Goal: Information Seeking & Learning: Check status

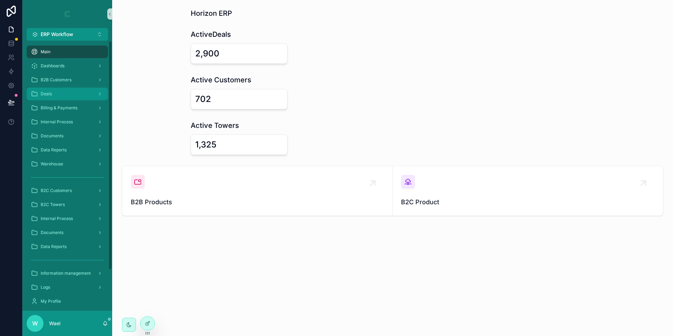
click at [68, 95] on div "Deals" at bounding box center [67, 93] width 73 height 11
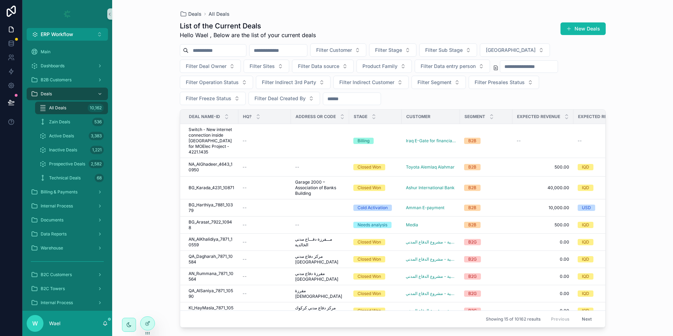
click at [416, 57] on div "Filter Customer Filter Stage Filter Sub Stage Filter Governorate Filter Deal Ow…" at bounding box center [393, 74] width 426 height 62
click at [416, 54] on button "Filter Stage" at bounding box center [392, 49] width 47 height 13
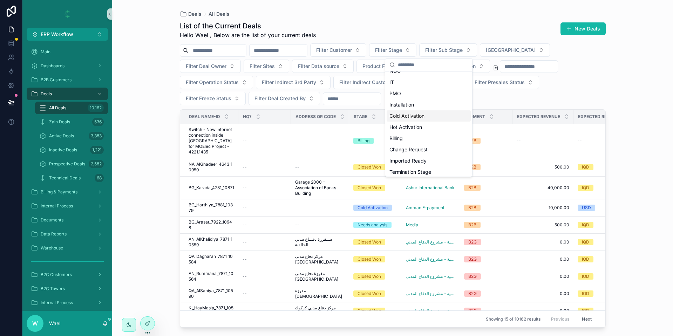
scroll to position [210, 0]
click at [414, 125] on div "Change Request" at bounding box center [428, 126] width 84 height 11
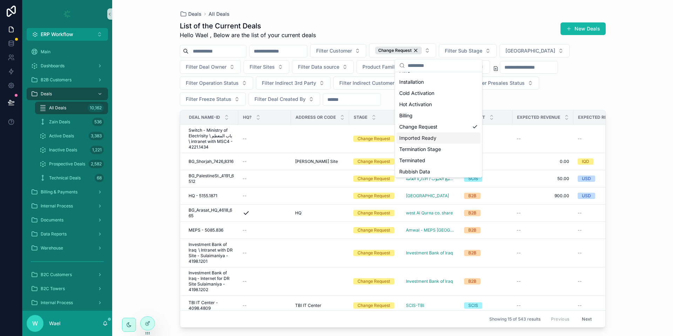
click at [157, 164] on div "Deals All Deals List of the Current Deals Hello Wael , Below are the list of yo…" at bounding box center [392, 168] width 561 height 336
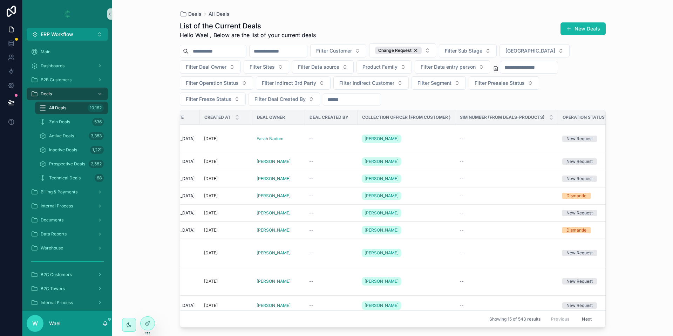
scroll to position [0, 995]
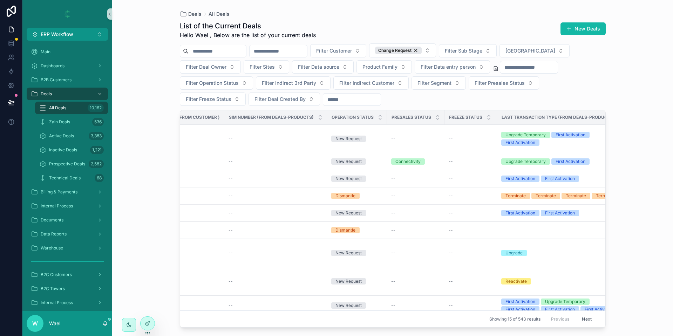
click at [586, 316] on button "Next" at bounding box center [587, 319] width 20 height 11
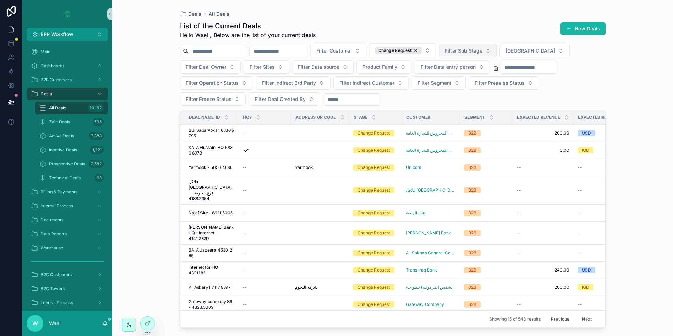
click at [482, 48] on span "Filter Sub Stage" at bounding box center [463, 50] width 37 height 7
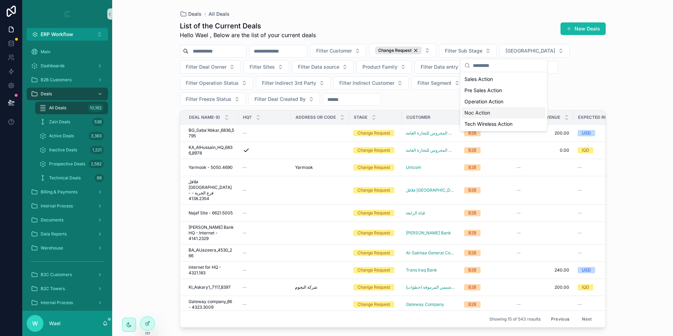
click at [473, 113] on div "Noc Action" at bounding box center [503, 112] width 84 height 11
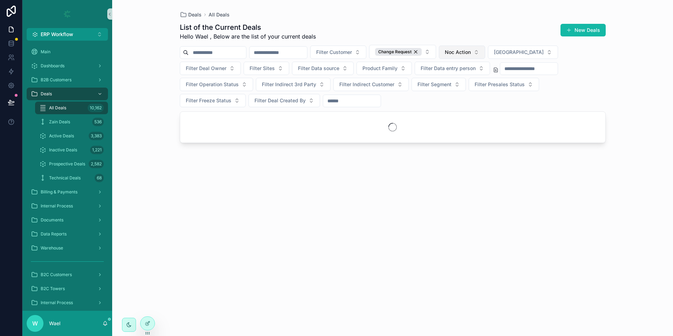
click at [485, 53] on button "Noc Action" at bounding box center [462, 52] width 46 height 13
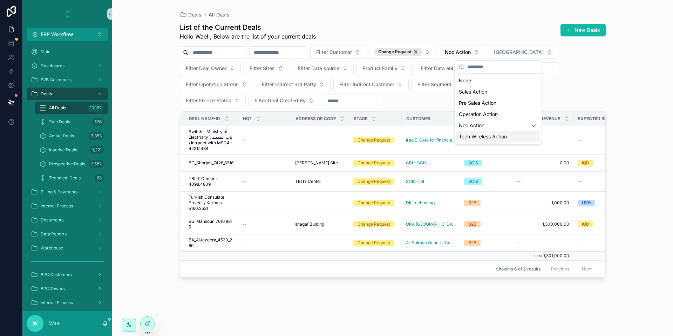
click at [494, 133] on div "Tech Wireless Action" at bounding box center [498, 136] width 84 height 11
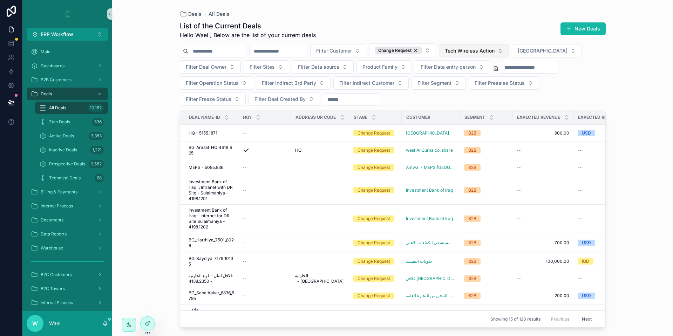
click at [494, 51] on span "Tech Wireless Action" at bounding box center [470, 50] width 50 height 7
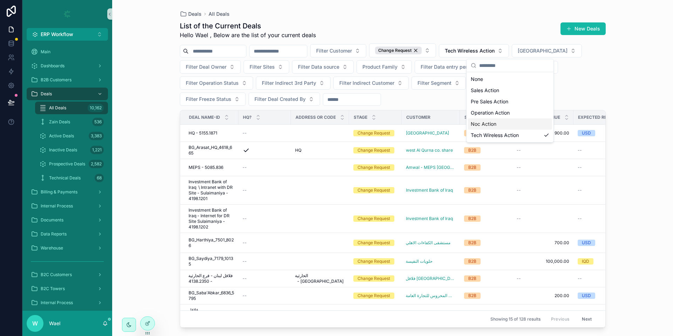
click at [493, 124] on div "Noc Action" at bounding box center [510, 123] width 84 height 11
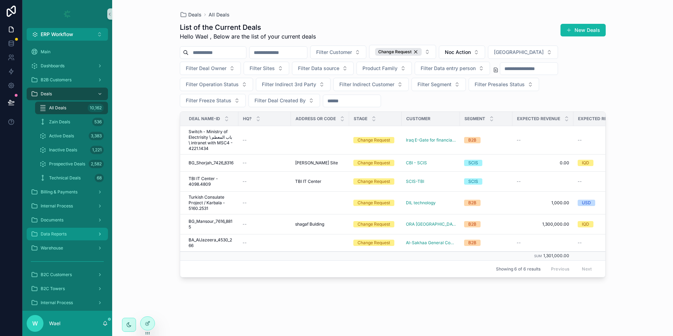
click at [72, 236] on div "Data Reports" at bounding box center [67, 233] width 73 height 11
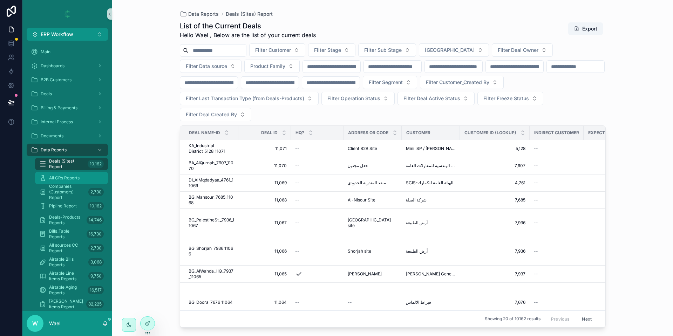
click at [75, 177] on span "All CRs Reports" at bounding box center [64, 178] width 30 height 6
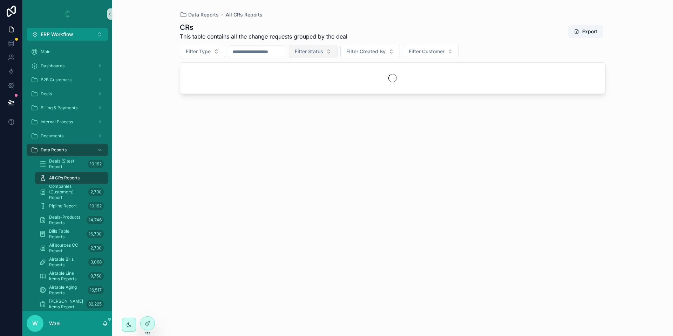
click at [323, 52] on span "Filter Status" at bounding box center [309, 51] width 28 height 7
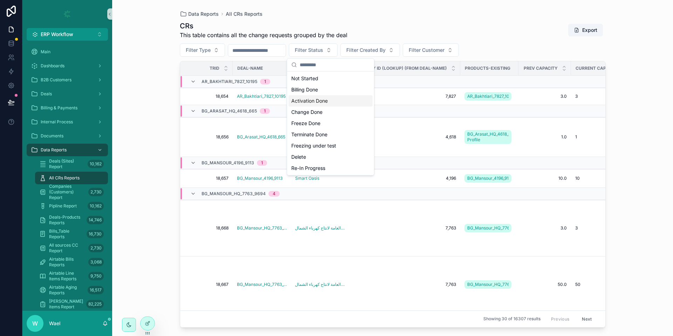
click at [314, 100] on div "Activation Done" at bounding box center [330, 100] width 84 height 11
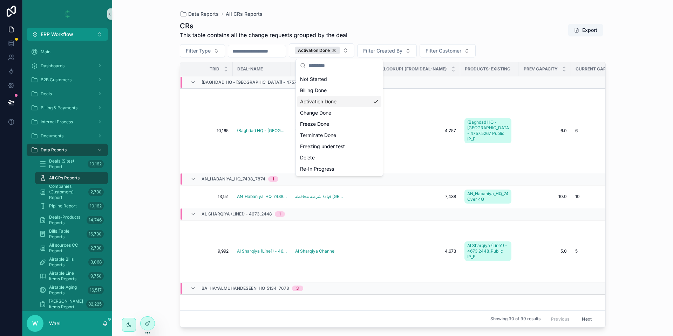
click at [387, 19] on div "CRs This table contains all the change requests grouped by the deal Export Filt…" at bounding box center [393, 172] width 426 height 311
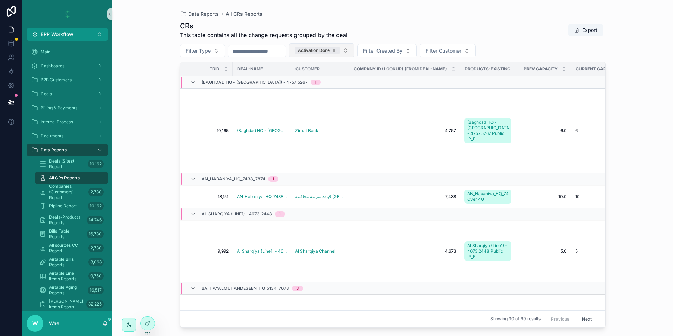
click at [328, 48] on div "Activation Done" at bounding box center [317, 51] width 45 height 8
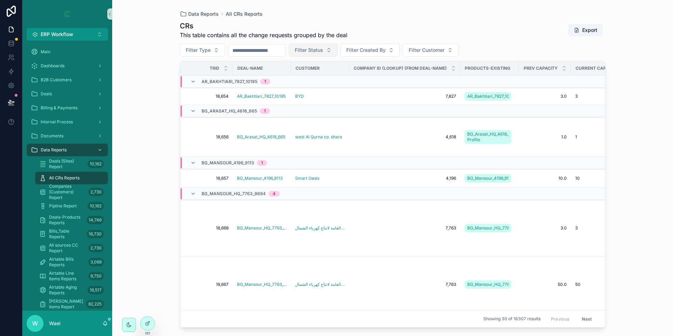
click at [337, 50] on button "Filter Status" at bounding box center [313, 49] width 49 height 13
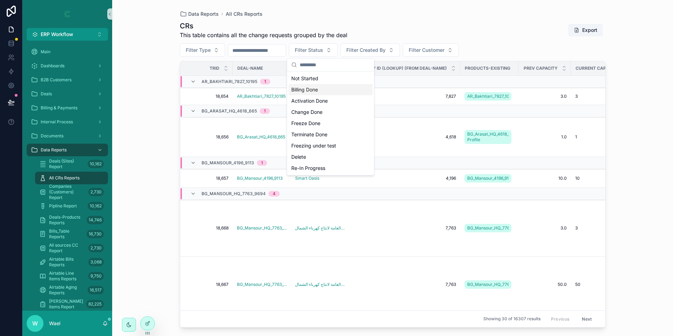
click at [326, 88] on div "Billing Done" at bounding box center [330, 89] width 84 height 11
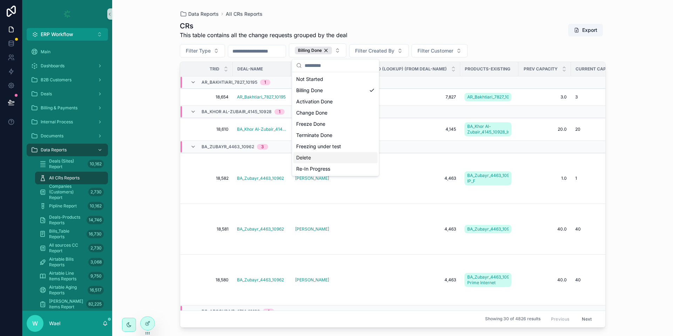
click at [620, 169] on div "Data Reports All CRs Reports CRs This table contains all the change requests gr…" at bounding box center [392, 168] width 561 height 336
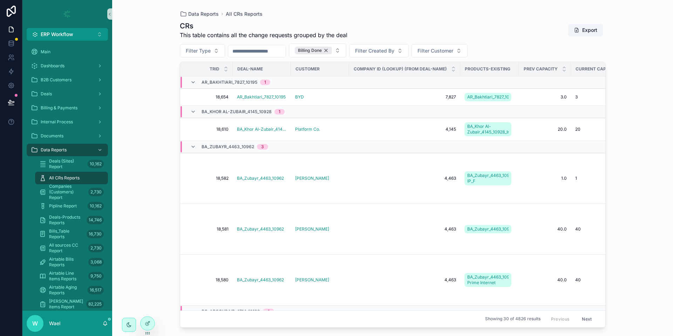
click at [332, 51] on div "Billing Done" at bounding box center [313, 51] width 37 height 8
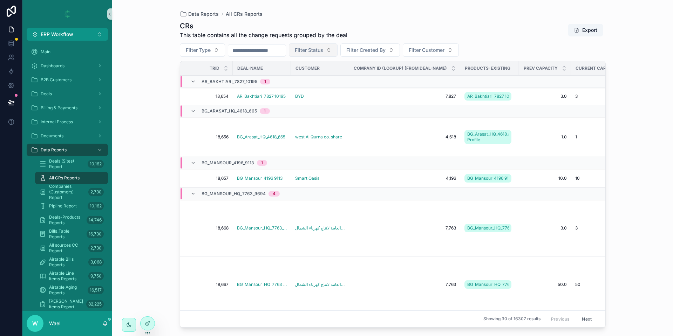
click at [337, 51] on button "Filter Status" at bounding box center [313, 49] width 49 height 13
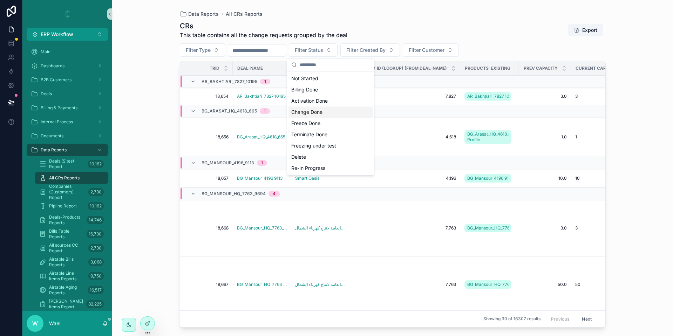
click at [326, 113] on div "Change Done" at bounding box center [330, 111] width 84 height 11
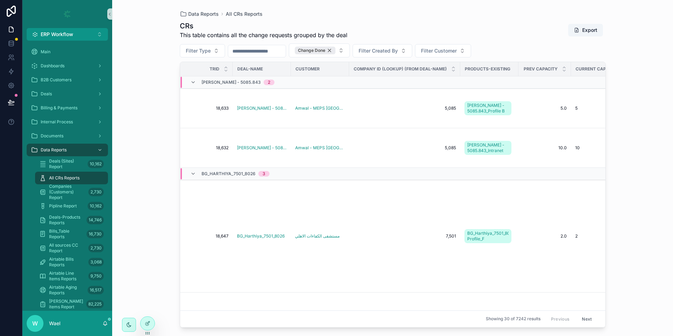
click at [335, 51] on div "Change Done" at bounding box center [315, 51] width 41 height 8
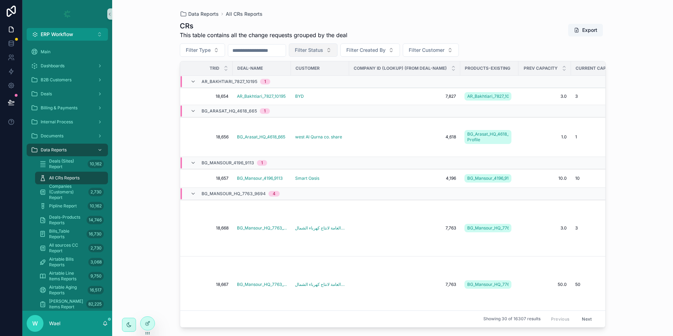
click at [337, 51] on button "Filter Status" at bounding box center [313, 49] width 49 height 13
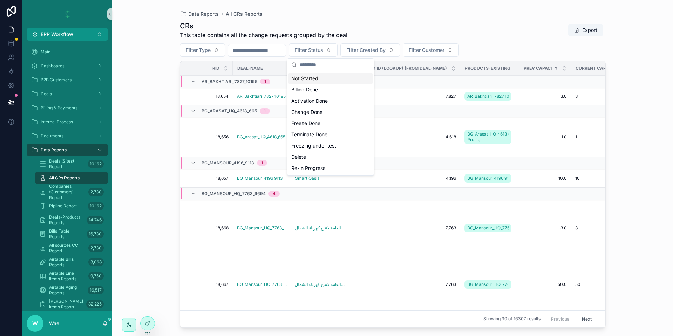
click at [395, 29] on div "CRs This table contains all the change requests grouped by the deal Export" at bounding box center [393, 30] width 426 height 18
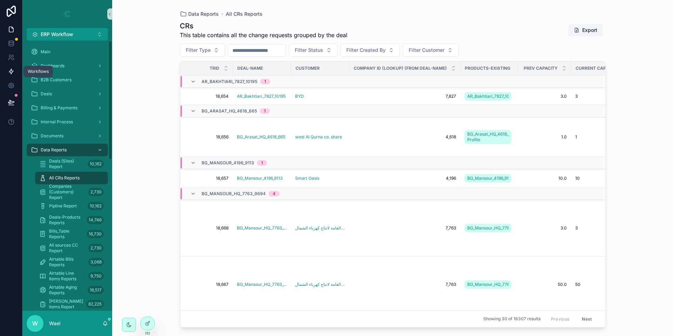
click at [13, 73] on icon at bounding box center [11, 71] width 7 height 7
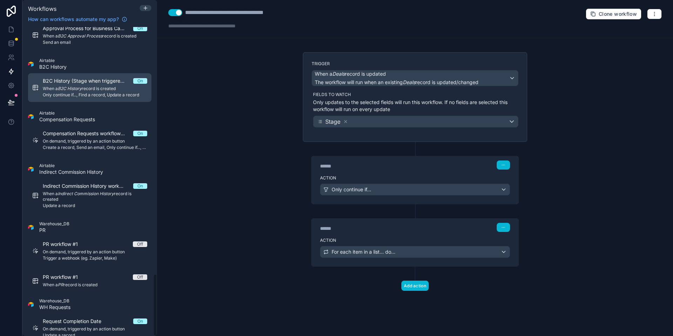
scroll to position [1223, 0]
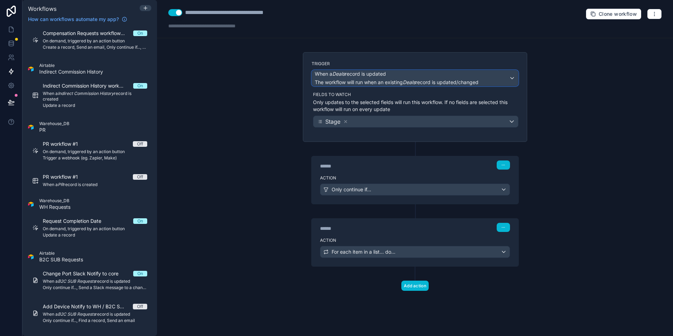
click at [354, 76] on span "When a Deals record is updated" at bounding box center [350, 73] width 71 height 7
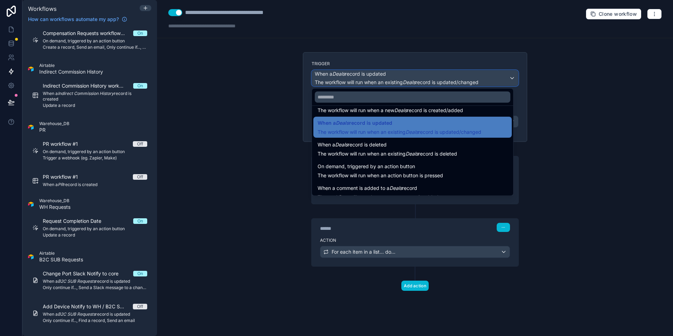
scroll to position [25, 0]
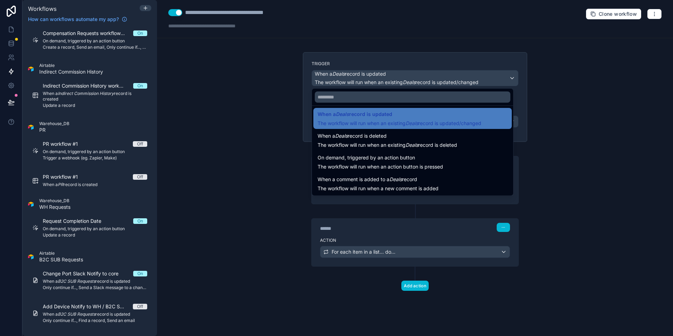
click at [217, 123] on div at bounding box center [336, 168] width 673 height 336
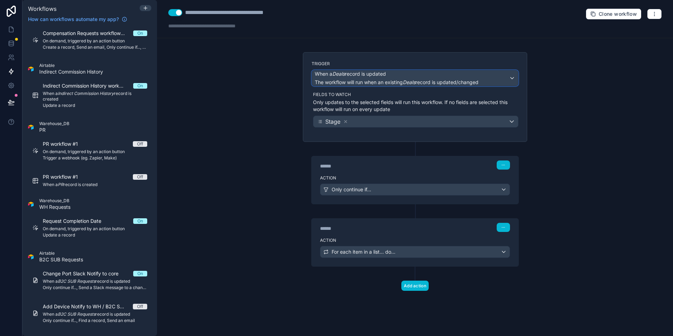
click at [385, 80] on span "The workflow will run when an existing Deals record is updated/changed" at bounding box center [397, 82] width 164 height 6
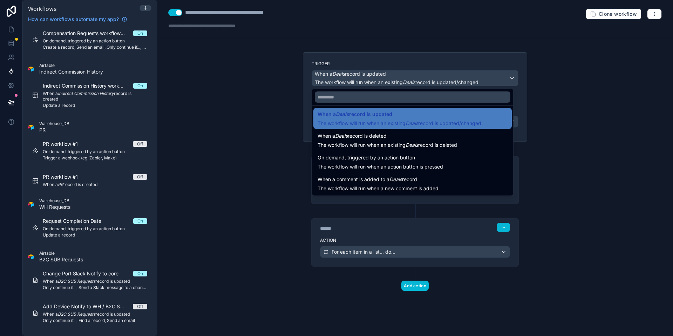
click at [239, 126] on div at bounding box center [336, 168] width 673 height 336
